Goal: Information Seeking & Learning: Learn about a topic

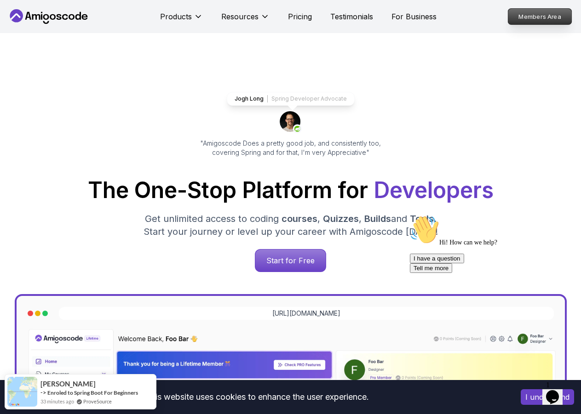
click at [528, 19] on p "Members Area" at bounding box center [539, 17] width 63 height 16
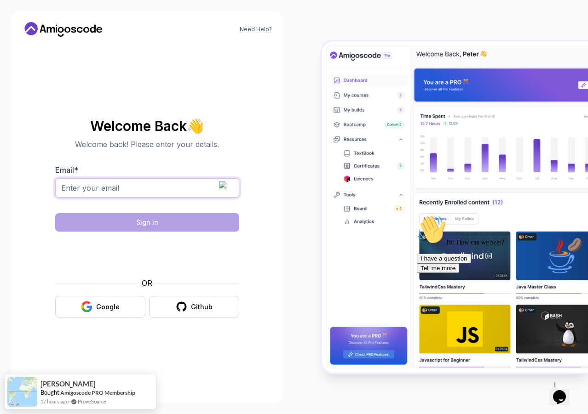
type input "phil.pattillo@outlook.com"
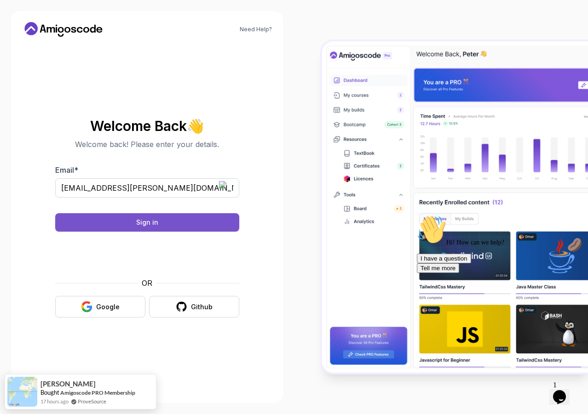
click at [149, 225] on div "Sign in" at bounding box center [147, 222] width 22 height 9
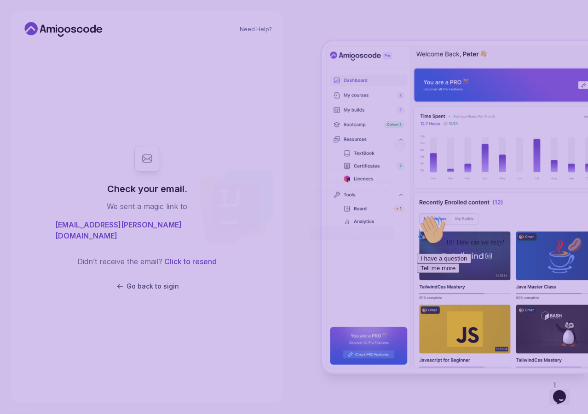
click at [413, 141] on body "Need Help? Check your email. We sent a magic link to phil.pattillo@outlook.com …" at bounding box center [294, 207] width 588 height 414
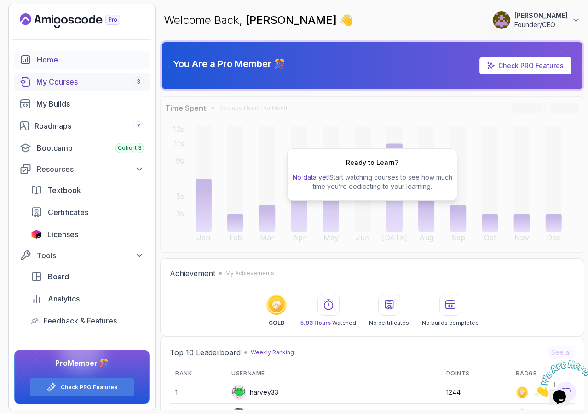
click at [58, 82] on div "My Courses 3" at bounding box center [90, 81] width 108 height 11
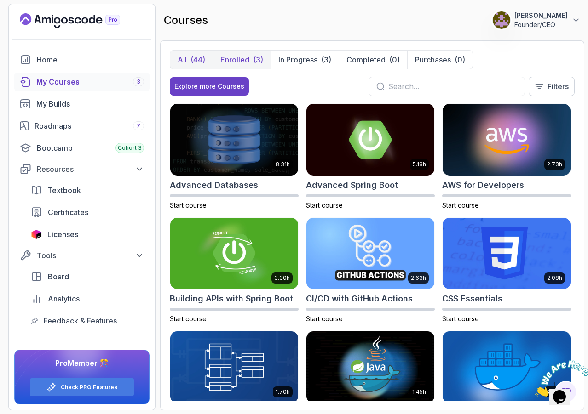
click at [233, 58] on p "Enrolled" at bounding box center [234, 59] width 29 height 11
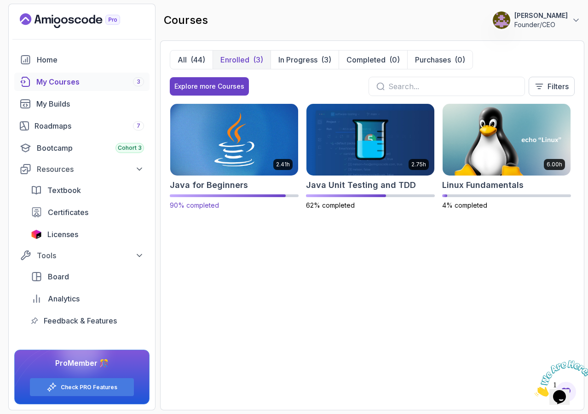
click at [244, 141] on img at bounding box center [234, 139] width 134 height 75
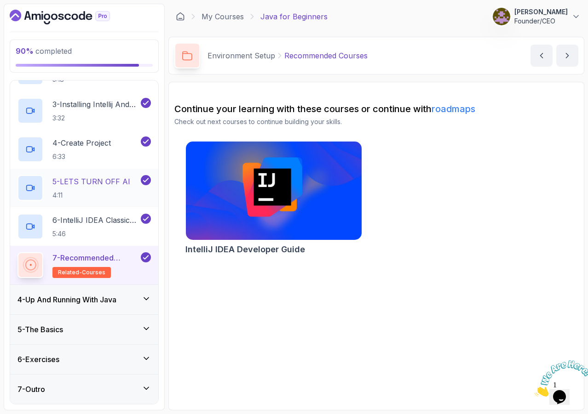
scroll to position [145, 0]
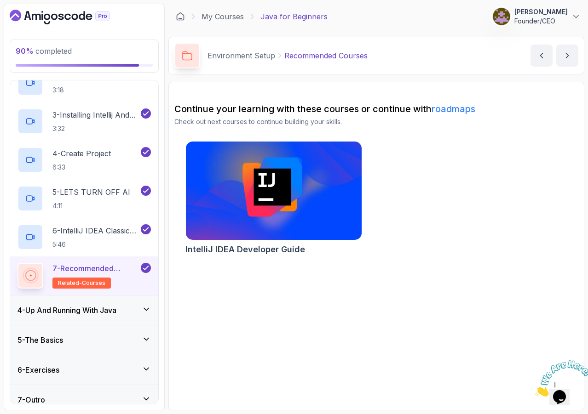
click at [146, 339] on icon at bounding box center [146, 339] width 5 height 2
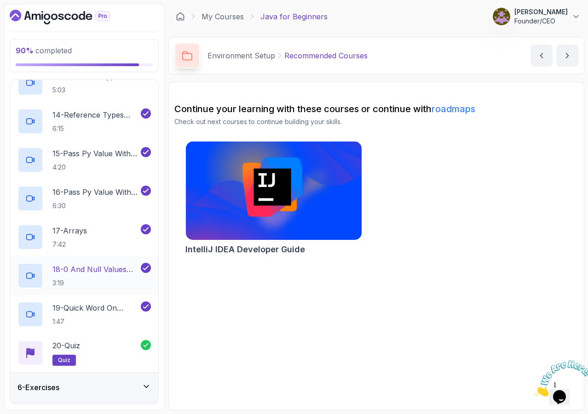
scroll to position [657, 0]
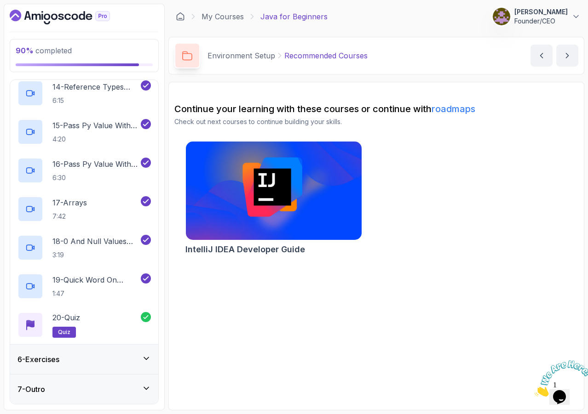
click at [148, 359] on icon at bounding box center [146, 359] width 5 height 2
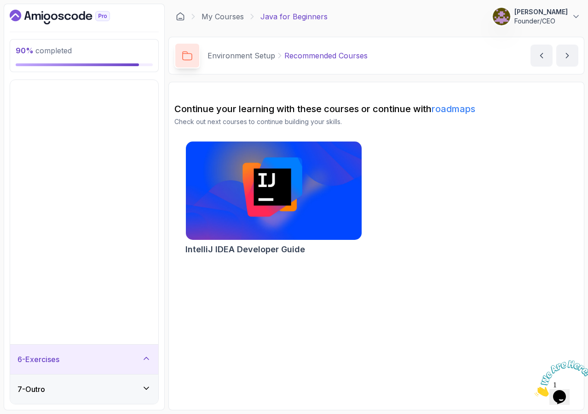
scroll to position [0, 0]
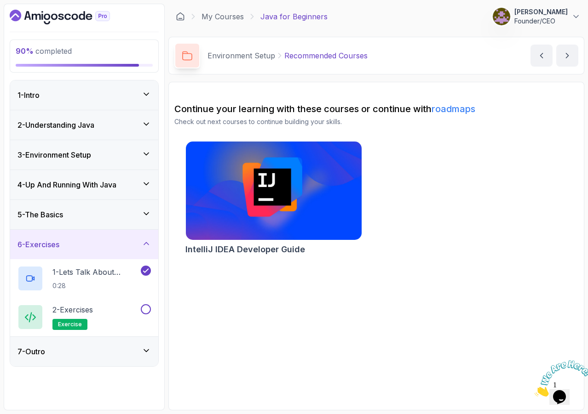
drag, startPoint x: 81, startPoint y: 310, endPoint x: 94, endPoint y: 380, distance: 71.1
click at [94, 380] on div "90 % completed 1 - Intro 2 - Understanding Java 3 - Environment Setup 4 - Up An…" at bounding box center [84, 207] width 161 height 407
click at [61, 273] on p "1 - Lets Talk About Exercises" at bounding box center [95, 272] width 86 height 11
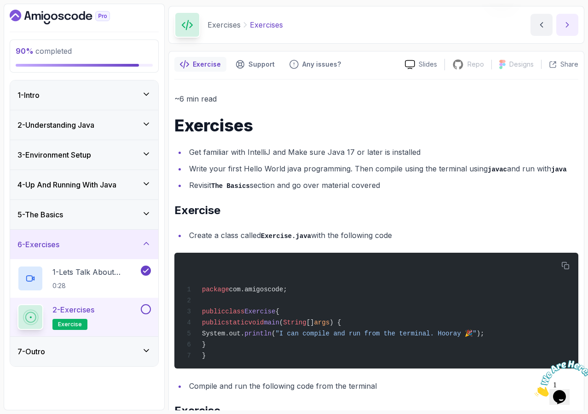
scroll to position [45, 0]
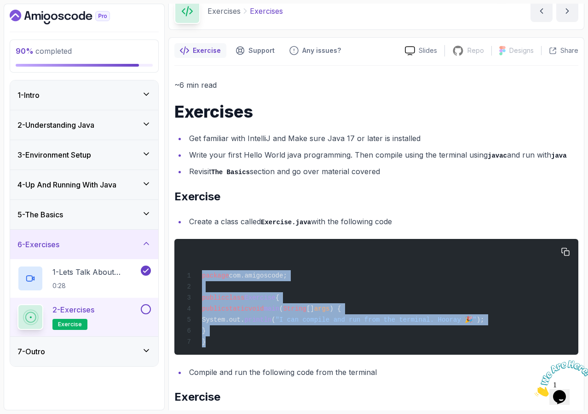
drag, startPoint x: 207, startPoint y: 344, endPoint x: 185, endPoint y: 269, distance: 78.4
click at [185, 269] on div "package com.amigoscode; public class Exercise { public static void main ( Strin…" at bounding box center [376, 297] width 389 height 105
copy code "package com.amigoscode; public class Exercise { public static void main ( Strin…"
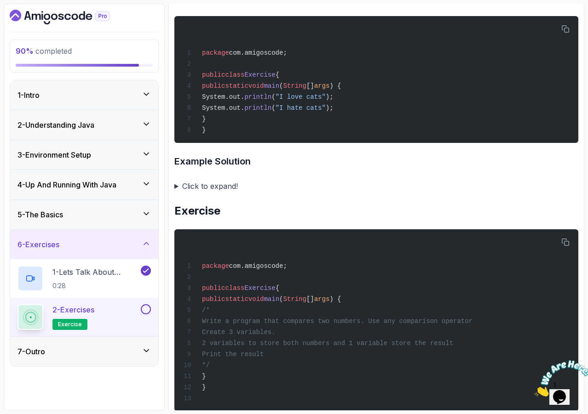
scroll to position [524, 0]
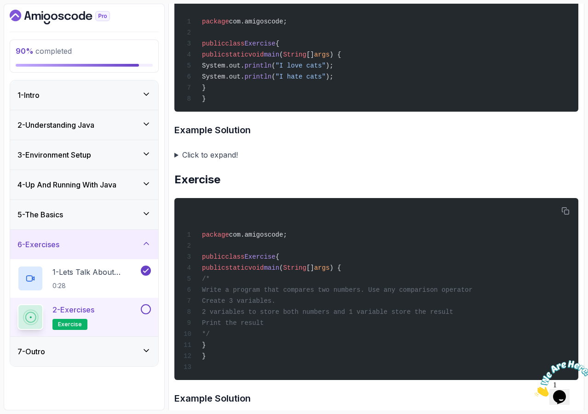
click at [177, 161] on summary "Click to expand!" at bounding box center [376, 155] width 404 height 13
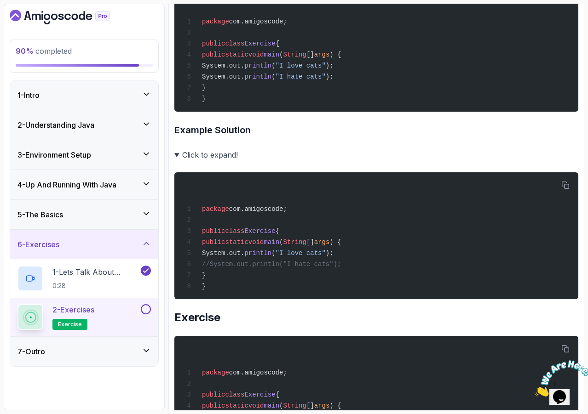
click at [177, 161] on summary "Click to expand!" at bounding box center [376, 155] width 404 height 13
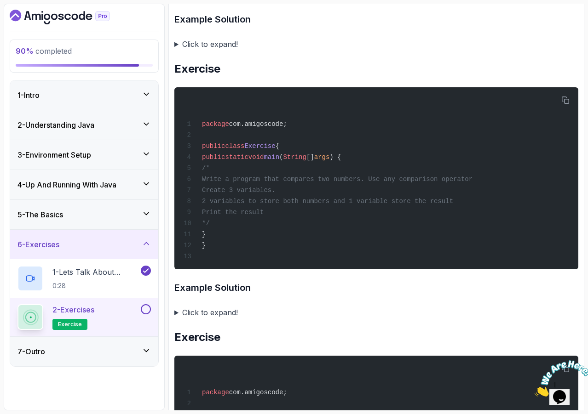
scroll to position [709, 0]
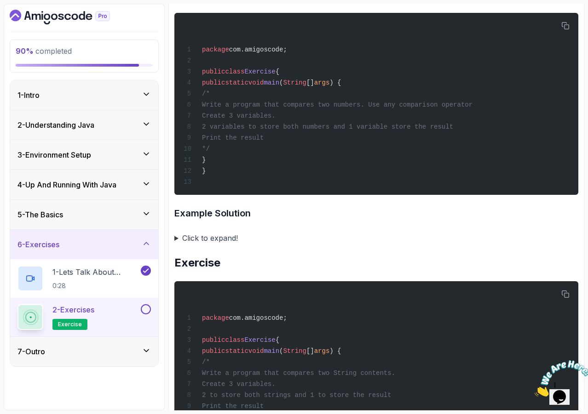
click at [177, 245] on summary "Click to expand!" at bounding box center [376, 238] width 404 height 13
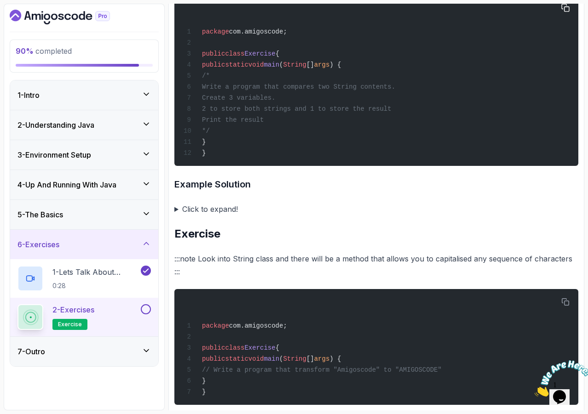
scroll to position [1363, 0]
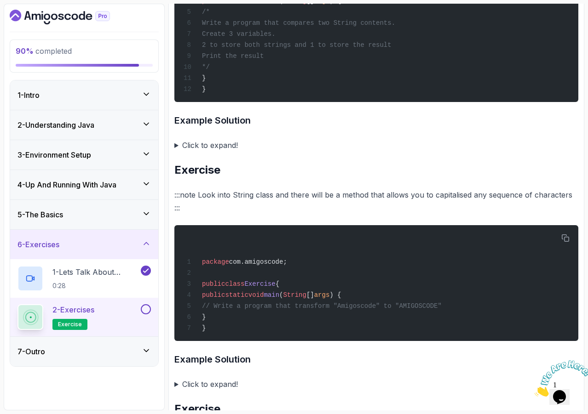
click at [177, 152] on summary "Click to expand!" at bounding box center [376, 145] width 404 height 13
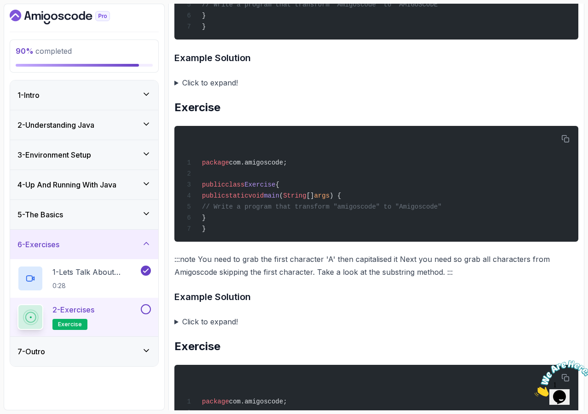
scroll to position [1944, 0]
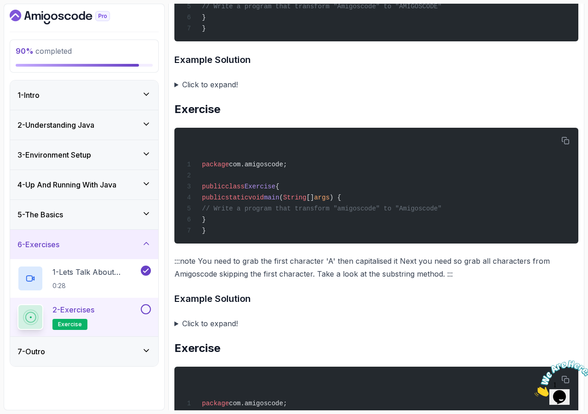
click at [175, 91] on summary "Click to expand!" at bounding box center [376, 84] width 404 height 13
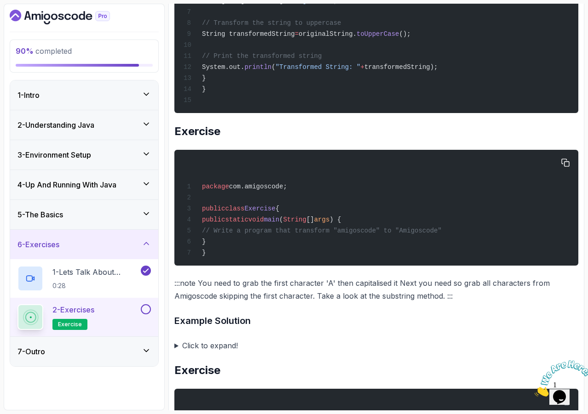
scroll to position [2174, 0]
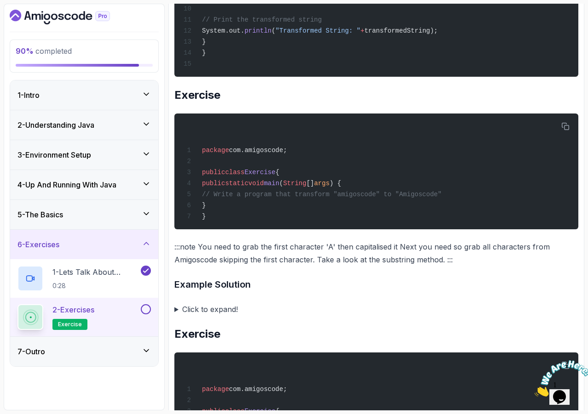
drag, startPoint x: 178, startPoint y: 348, endPoint x: 177, endPoint y: 353, distance: 4.7
click at [177, 316] on summary "Click to expand!" at bounding box center [376, 309] width 404 height 13
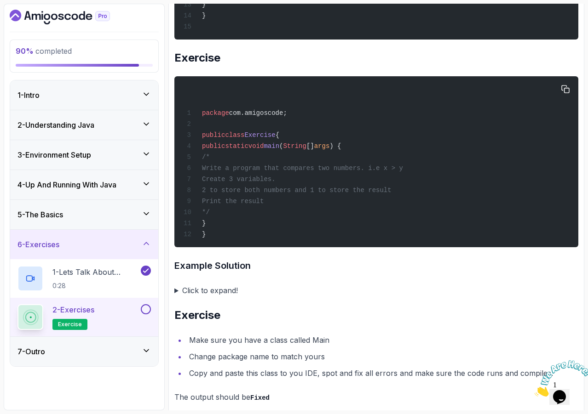
scroll to position [2667, 0]
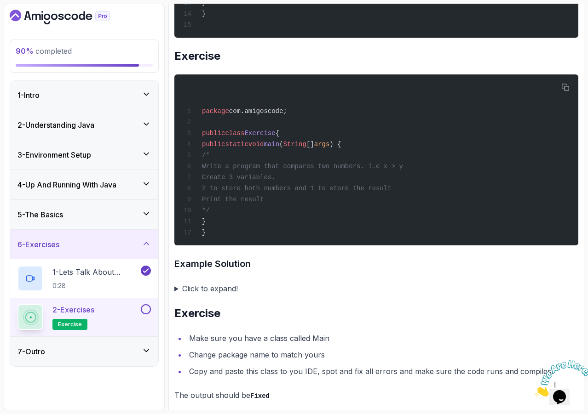
click at [175, 295] on summary "Click to expand!" at bounding box center [376, 288] width 404 height 13
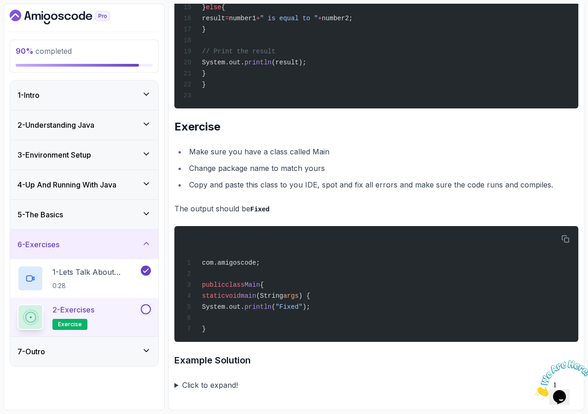
scroll to position [3228, 0]
click at [176, 386] on summary "Click to expand!" at bounding box center [376, 385] width 404 height 13
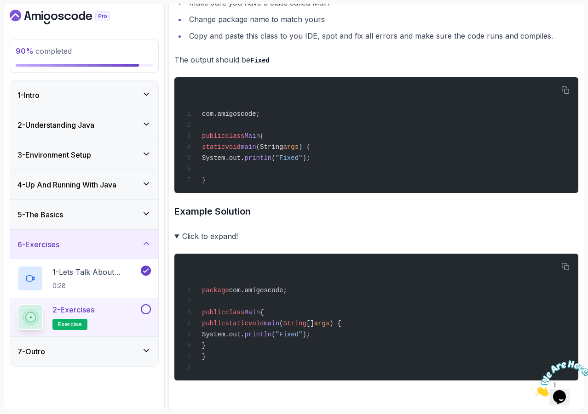
scroll to position [3381, 0]
click at [146, 310] on button at bounding box center [146, 309] width 10 height 10
click at [147, 351] on icon at bounding box center [146, 351] width 5 height 2
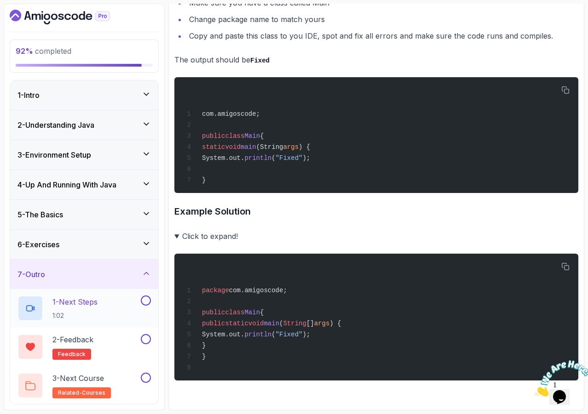
click at [33, 307] on icon at bounding box center [30, 308] width 9 height 9
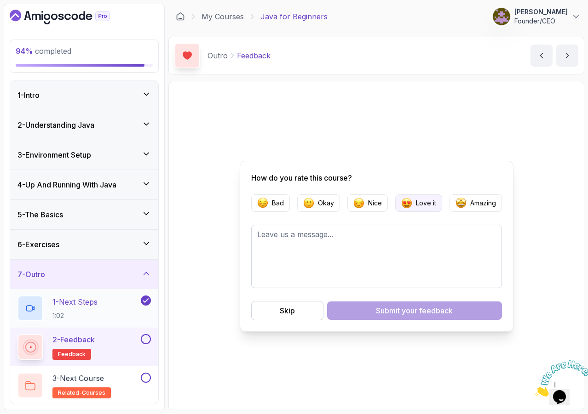
click at [424, 203] on p "Love it" at bounding box center [426, 203] width 20 height 9
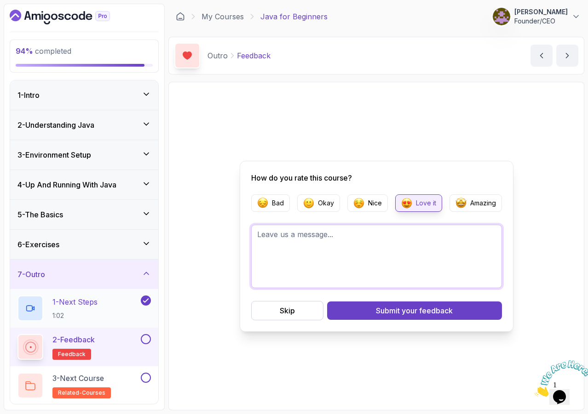
click at [360, 245] on textarea at bounding box center [376, 256] width 251 height 63
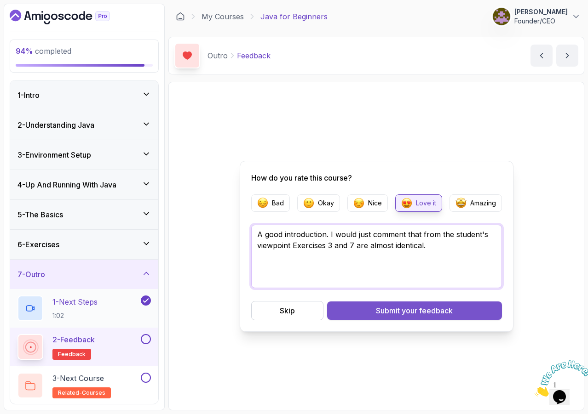
type textarea "A good introduction. I would just comment that from the student's viewpoint Exe…"
click at [366, 312] on button "Submit your feedback" at bounding box center [414, 311] width 175 height 18
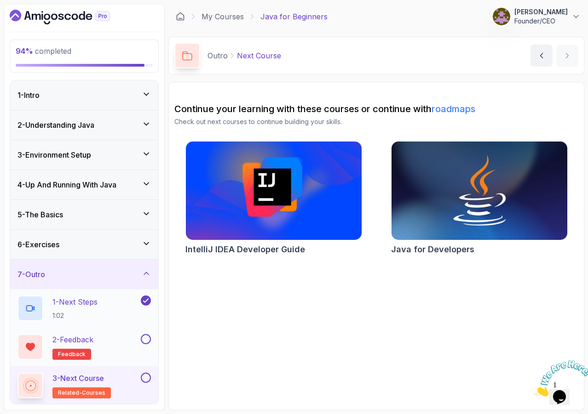
click at [146, 340] on button at bounding box center [146, 339] width 10 height 10
click at [455, 111] on link "roadmaps" at bounding box center [453, 108] width 44 height 11
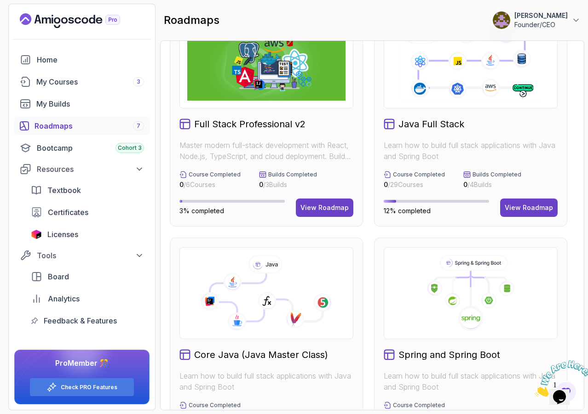
scroll to position [115, 0]
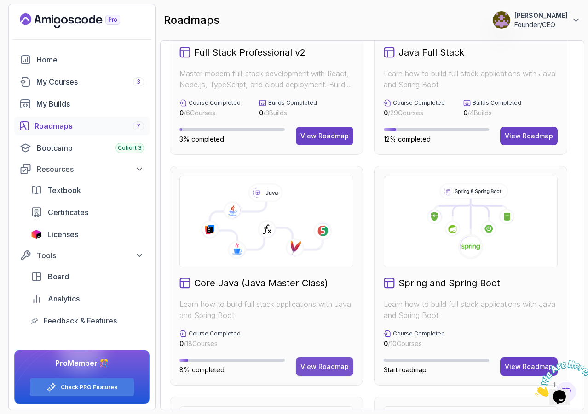
click at [325, 372] on button "View Roadmap" at bounding box center [324, 367] width 57 height 18
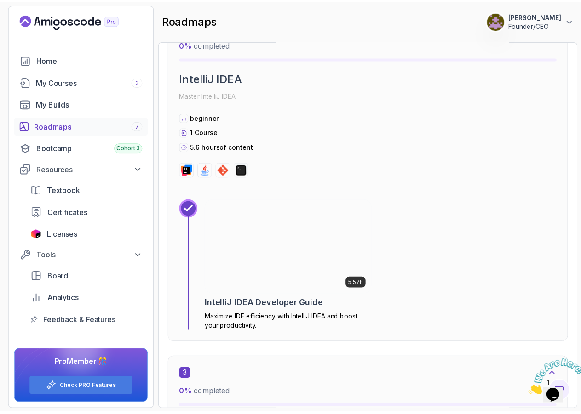
scroll to position [630, 0]
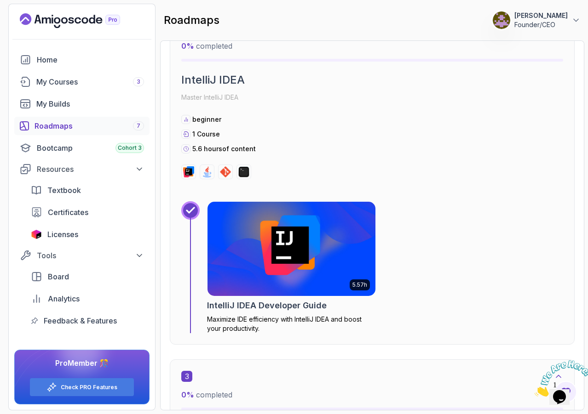
click at [270, 261] on img at bounding box center [291, 249] width 176 height 99
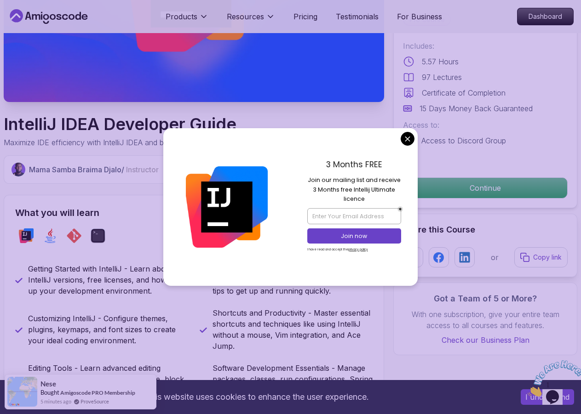
scroll to position [169, 0]
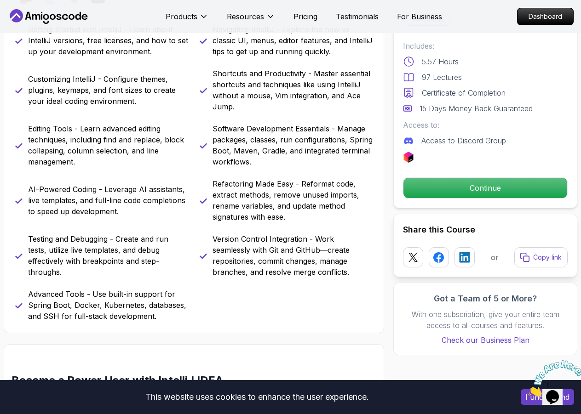
scroll to position [408, 0]
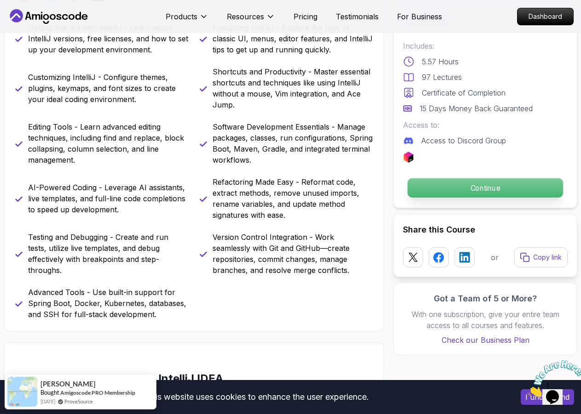
click at [463, 186] on p "Continue" at bounding box center [484, 187] width 155 height 19
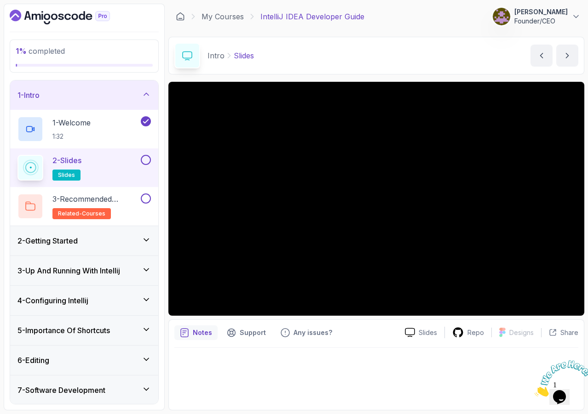
click at [147, 159] on button at bounding box center [146, 160] width 10 height 10
click at [30, 208] on icon at bounding box center [30, 206] width 10 height 10
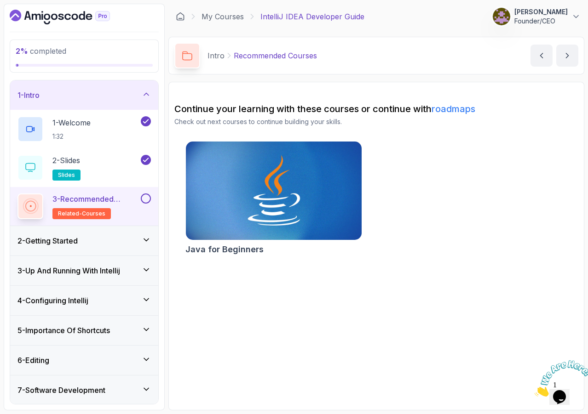
click at [146, 200] on button at bounding box center [146, 199] width 10 height 10
click at [27, 209] on icon at bounding box center [30, 206] width 11 height 11
click at [146, 240] on icon at bounding box center [146, 239] width 9 height 9
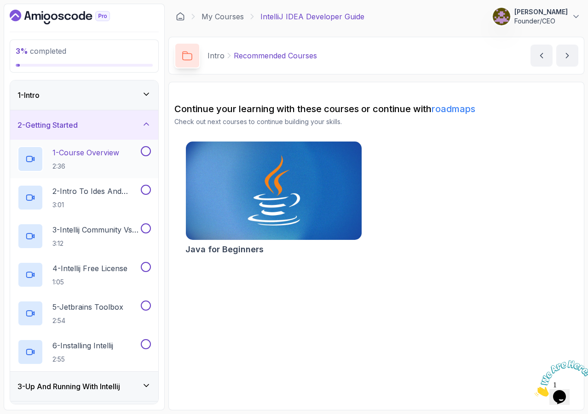
click at [31, 160] on icon at bounding box center [30, 158] width 9 height 9
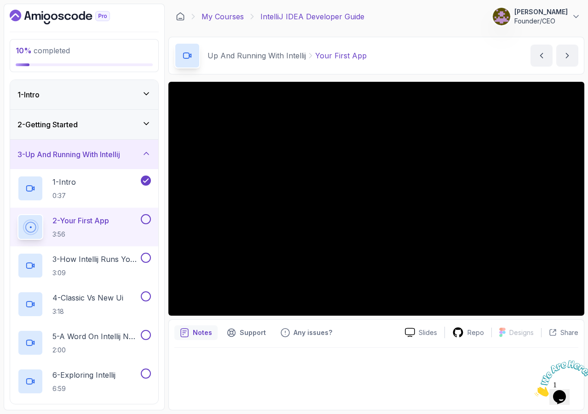
click at [230, 17] on link "My Courses" at bounding box center [222, 16] width 42 height 11
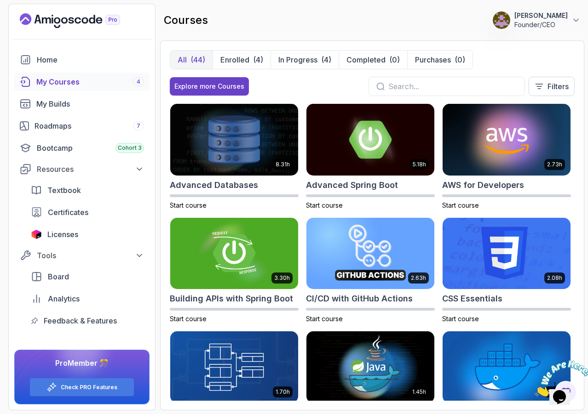
click at [55, 81] on div "My Courses 4" at bounding box center [90, 81] width 108 height 11
click at [245, 61] on p "Enrolled" at bounding box center [234, 59] width 29 height 11
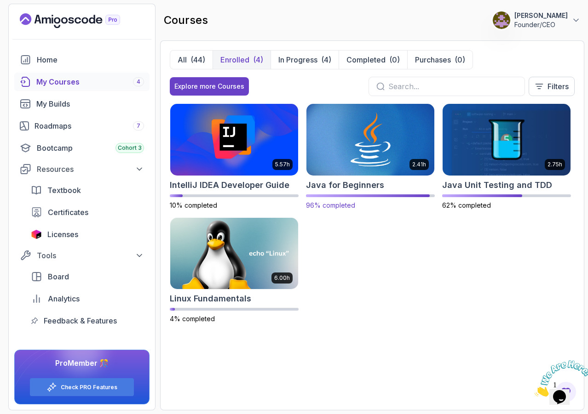
click at [372, 164] on img at bounding box center [370, 139] width 134 height 75
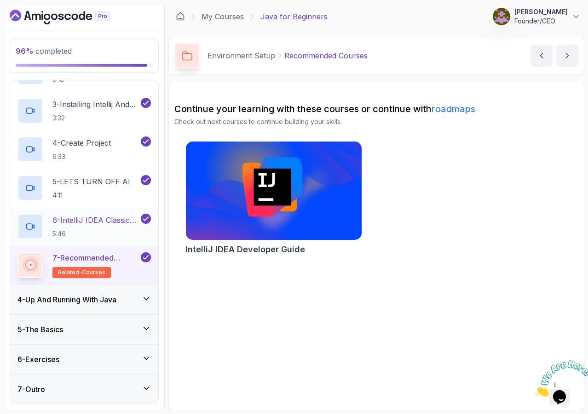
scroll to position [150, 0]
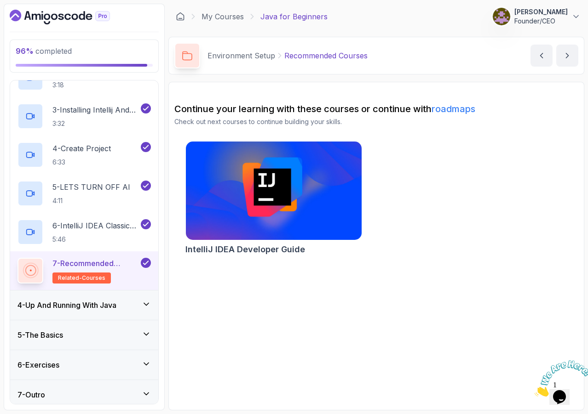
click at [146, 392] on icon at bounding box center [146, 393] width 9 height 9
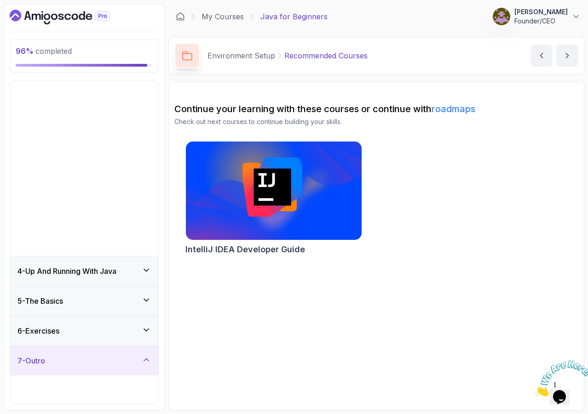
scroll to position [0, 0]
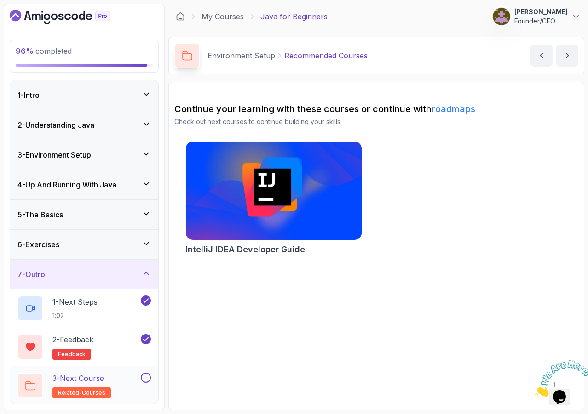
click at [147, 379] on button at bounding box center [146, 378] width 10 height 10
click at [34, 386] on icon at bounding box center [30, 386] width 10 height 10
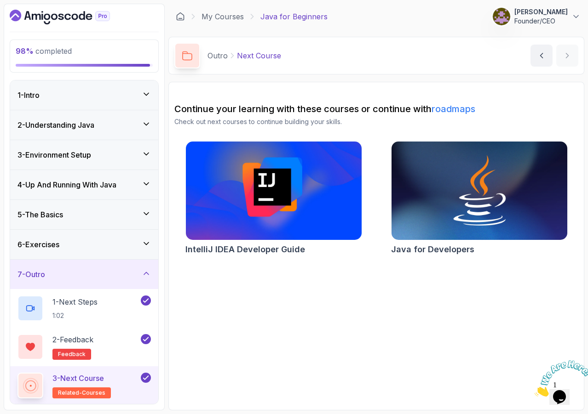
click at [68, 394] on span "related-courses" at bounding box center [81, 392] width 47 height 7
click at [229, 18] on link "My Courses" at bounding box center [222, 16] width 42 height 11
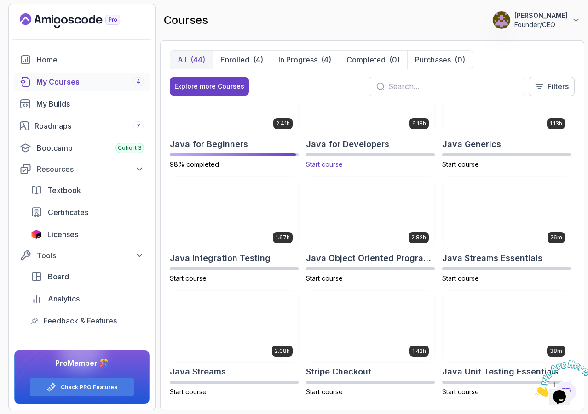
scroll to position [506, 0]
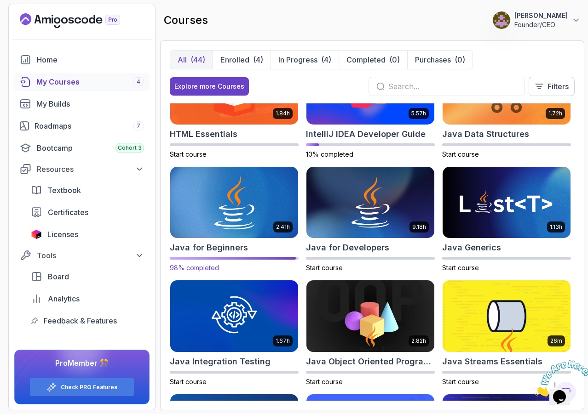
click at [232, 229] on img at bounding box center [234, 202] width 134 height 75
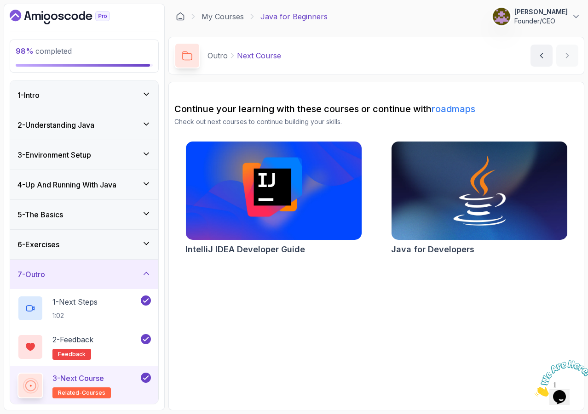
click at [148, 245] on icon at bounding box center [146, 243] width 9 height 9
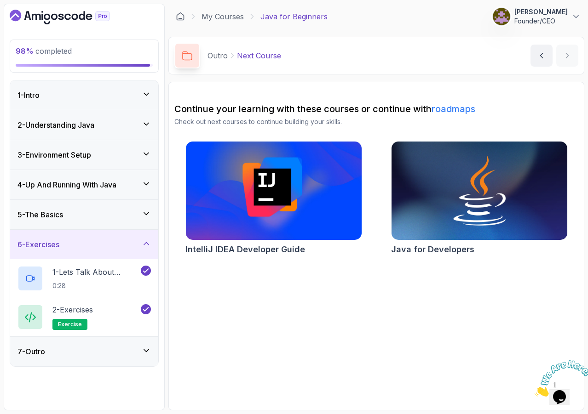
click at [148, 212] on icon at bounding box center [146, 213] width 9 height 9
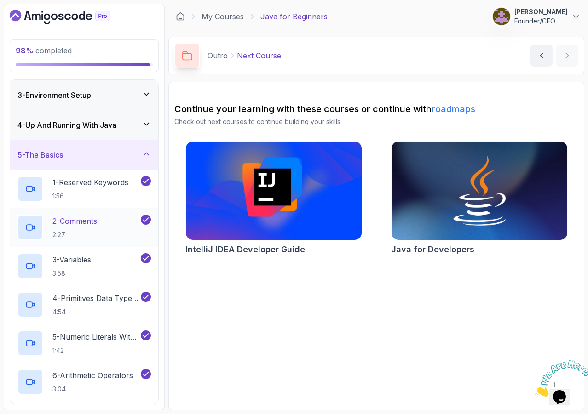
scroll to position [9, 0]
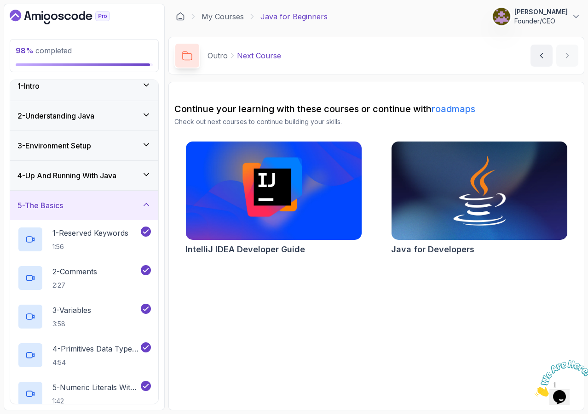
click at [147, 173] on icon at bounding box center [146, 174] width 9 height 9
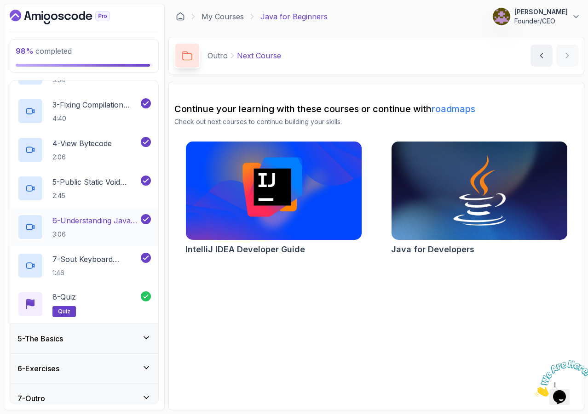
scroll to position [0, 0]
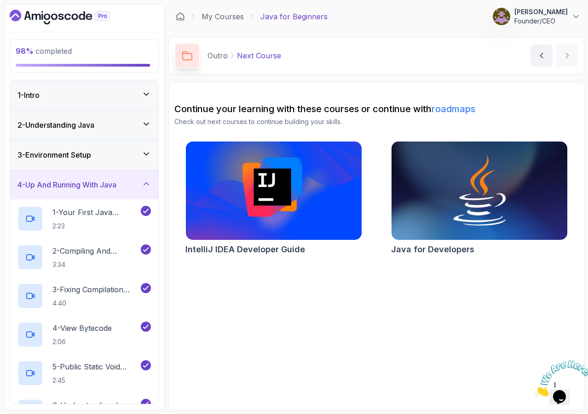
click at [146, 154] on icon at bounding box center [146, 154] width 5 height 2
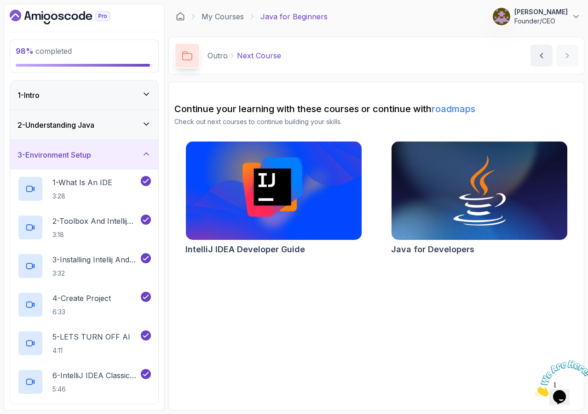
click at [149, 124] on icon at bounding box center [146, 124] width 9 height 9
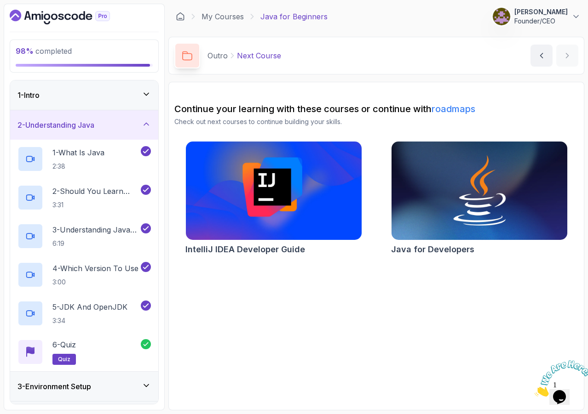
click at [149, 94] on icon at bounding box center [146, 94] width 9 height 9
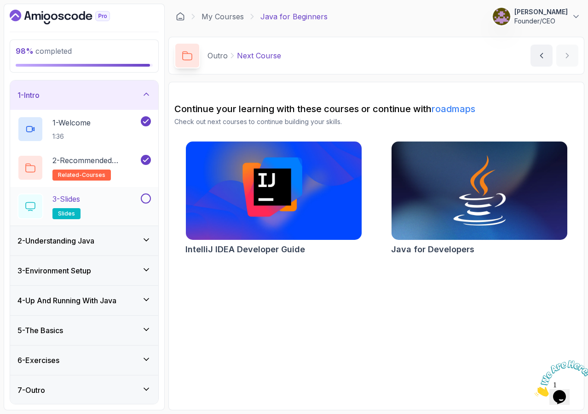
click at [147, 198] on button at bounding box center [146, 199] width 10 height 10
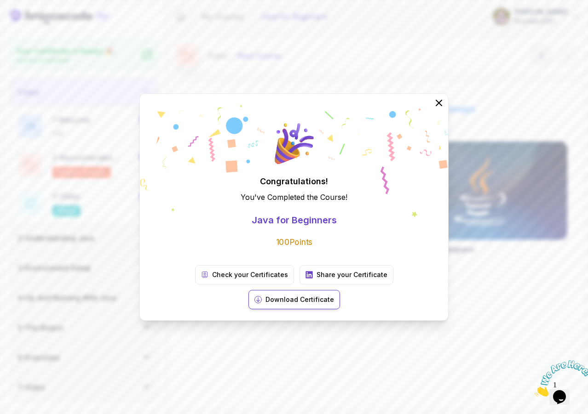
click at [334, 295] on p "Download Certificate" at bounding box center [299, 299] width 69 height 9
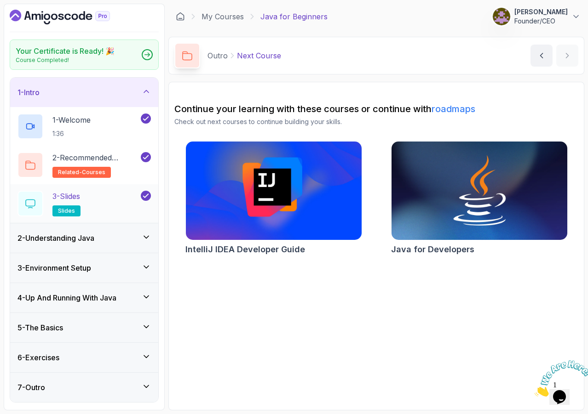
click at [33, 205] on icon at bounding box center [30, 204] width 10 height 10
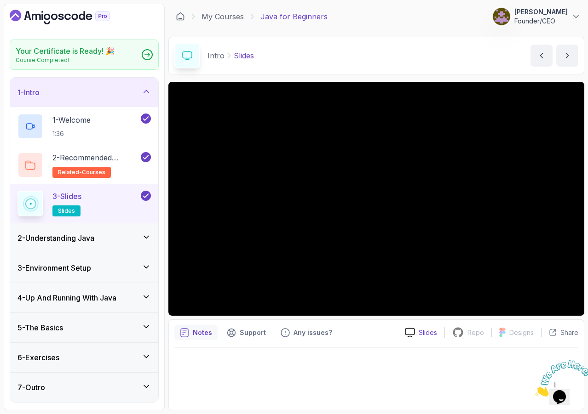
click at [419, 333] on p "Slides" at bounding box center [427, 332] width 18 height 9
click at [225, 19] on link "My Courses" at bounding box center [222, 16] width 42 height 11
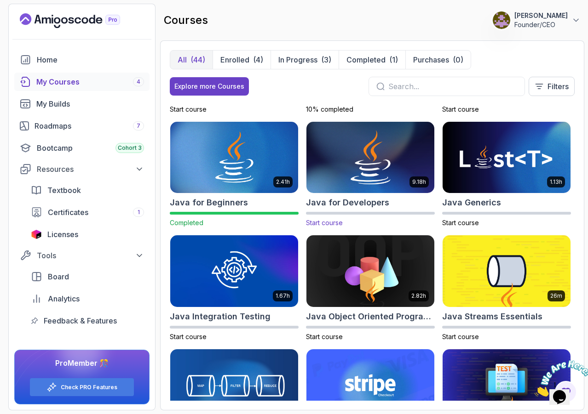
scroll to position [553, 0]
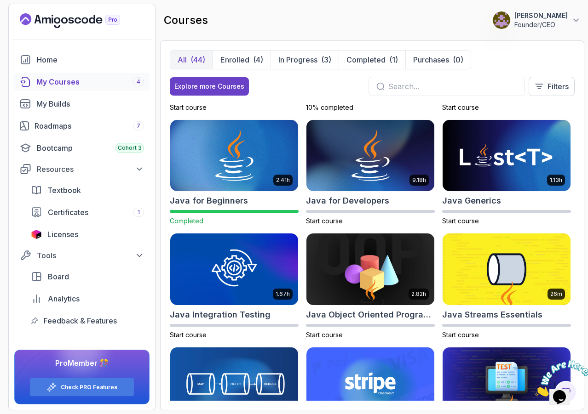
click at [547, 25] on p "Founder/CEO" at bounding box center [540, 24] width 53 height 9
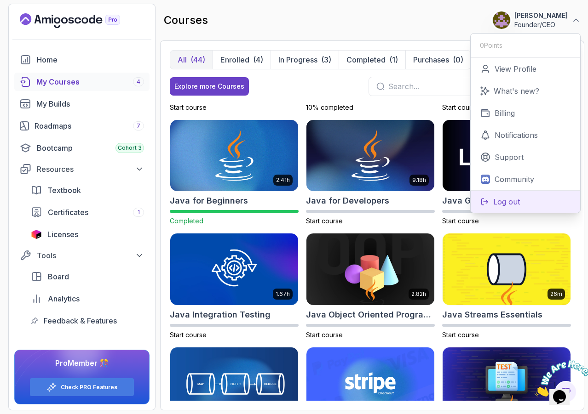
click at [509, 200] on p "Log out" at bounding box center [506, 201] width 27 height 11
